Goal: Task Accomplishment & Management: Use online tool/utility

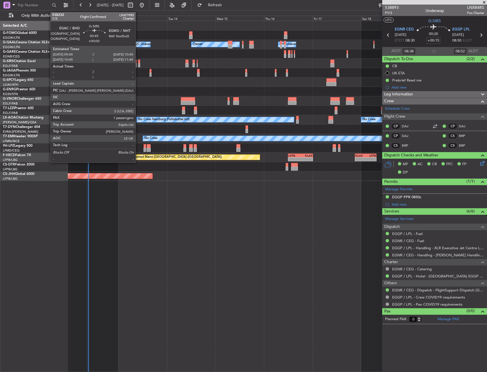
click at [138, 64] on div at bounding box center [139, 65] width 2 height 4
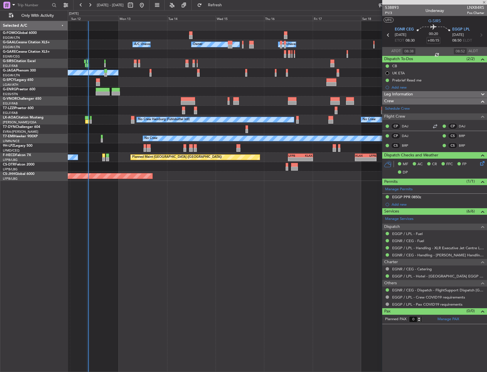
type input "1"
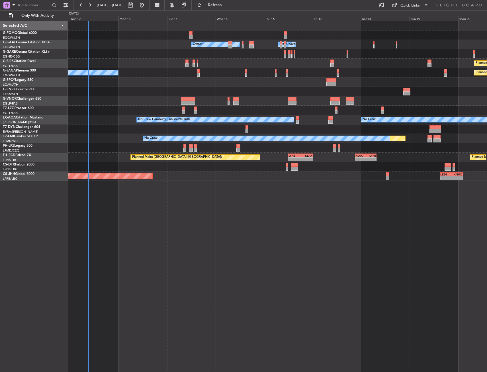
click at [154, 87] on div "- - EGGW 03:55 Z KSFO 14:45 Z Owner Owner A/C Unavailable Planned Maint [GEOGRA…" at bounding box center [277, 101] width 419 height 160
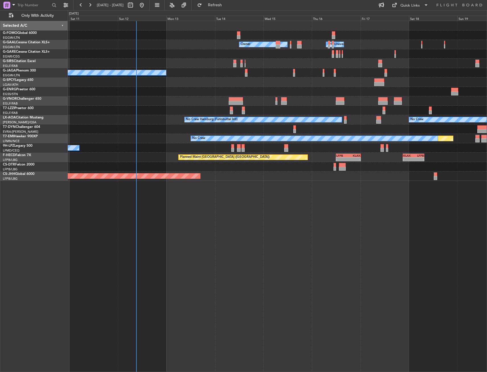
click at [97, 88] on div at bounding box center [277, 91] width 419 height 9
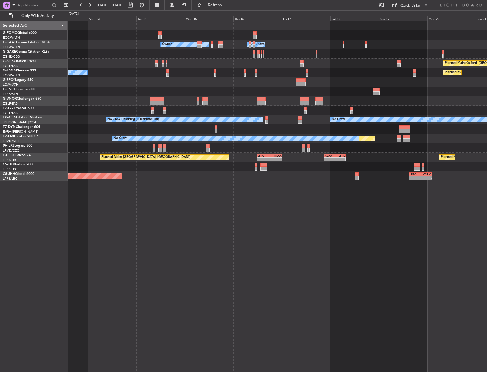
click at [163, 91] on div at bounding box center [277, 91] width 419 height 9
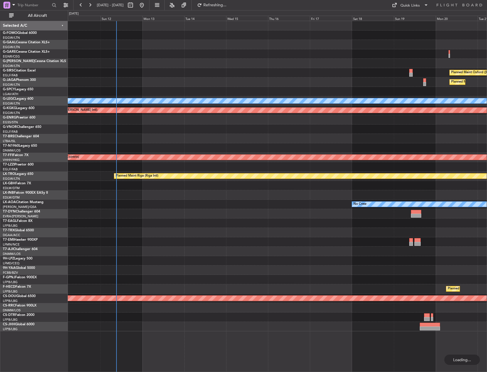
click at [136, 60] on div at bounding box center [277, 63] width 419 height 9
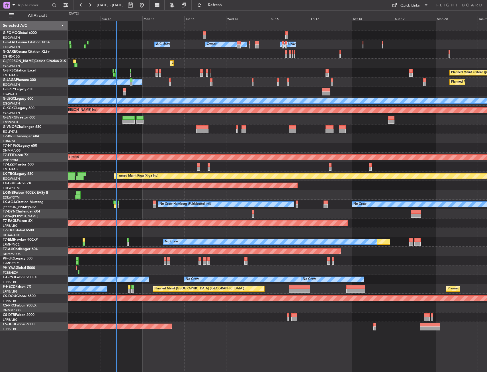
drag, startPoint x: 40, startPoint y: 15, endPoint x: 54, endPoint y: 27, distance: 18.8
click at [40, 15] on span "All Aircraft" at bounding box center [37, 16] width 45 height 4
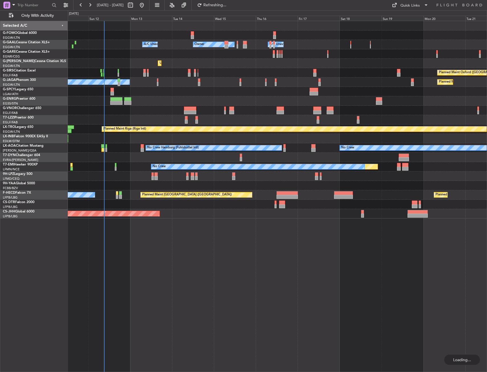
click at [174, 42] on div "Owner Owner A/C Unavailable A/C Unavailable" at bounding box center [277, 44] width 419 height 9
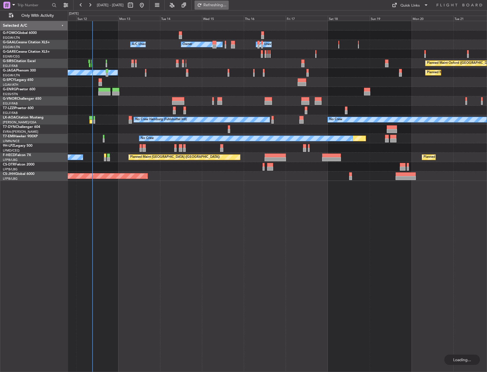
click at [227, 4] on span "Refreshing..." at bounding box center [215, 5] width 24 height 4
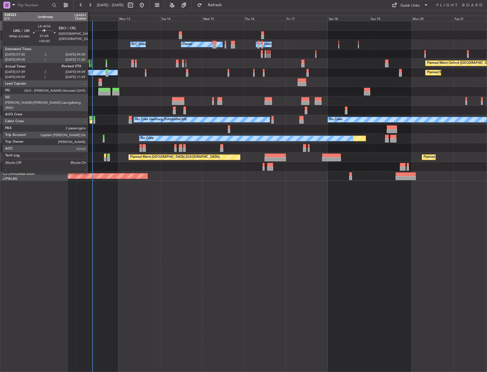
click at [90, 117] on div at bounding box center [91, 118] width 4 height 4
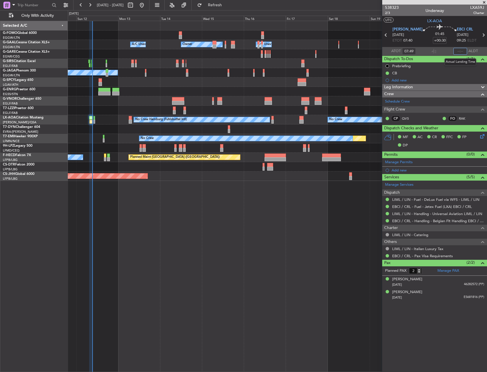
click at [463, 52] on input "text" at bounding box center [460, 51] width 14 height 7
click at [445, 50] on section "ATOT 07:49 0910 ALDT" at bounding box center [434, 51] width 105 height 9
type input "09:10"
